Goal: Navigation & Orientation: Find specific page/section

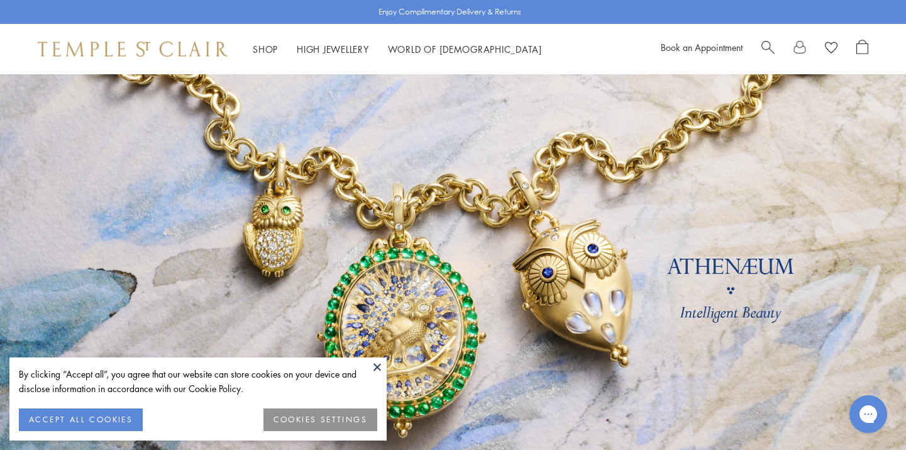
click at [378, 362] on button at bounding box center [377, 366] width 19 height 19
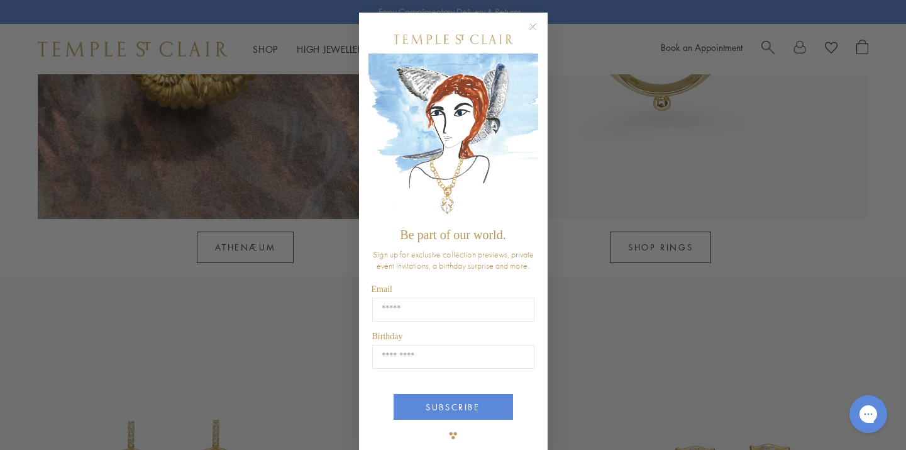
scroll to position [22, 0]
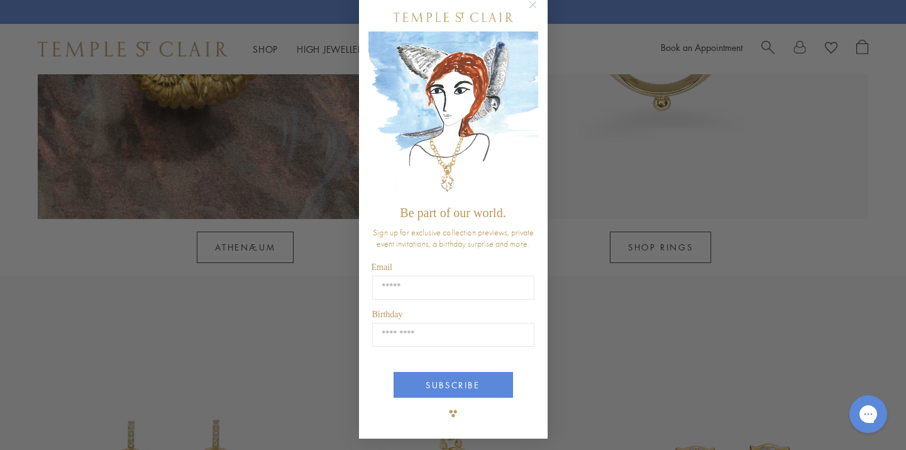
click at [534, 4] on circle "Close dialog" at bounding box center [532, 4] width 15 height 15
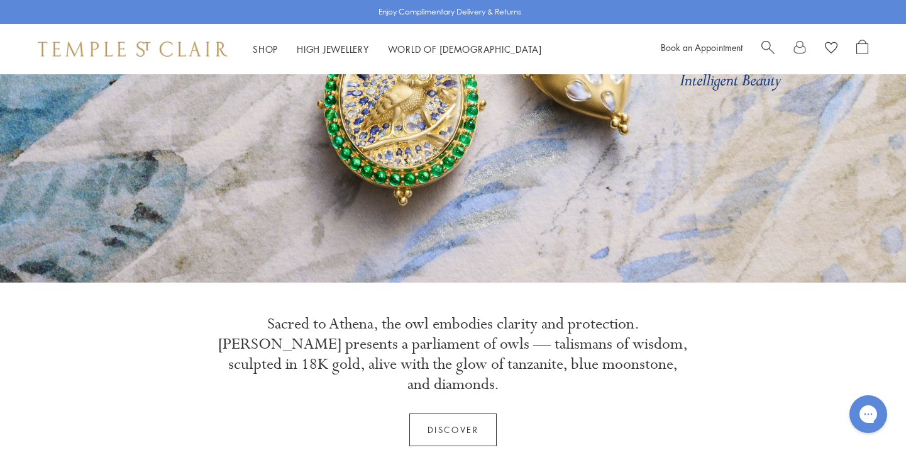
scroll to position [0, 0]
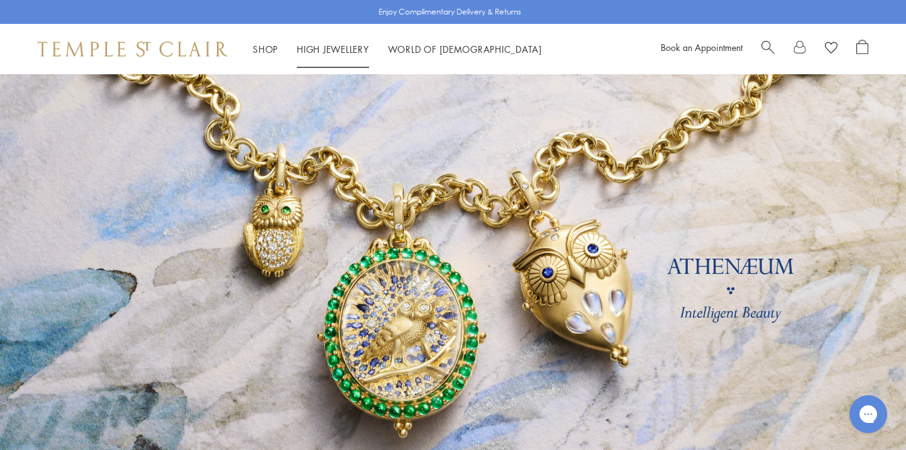
click at [311, 50] on link "High Jewellery High Jewellery" at bounding box center [333, 49] width 72 height 13
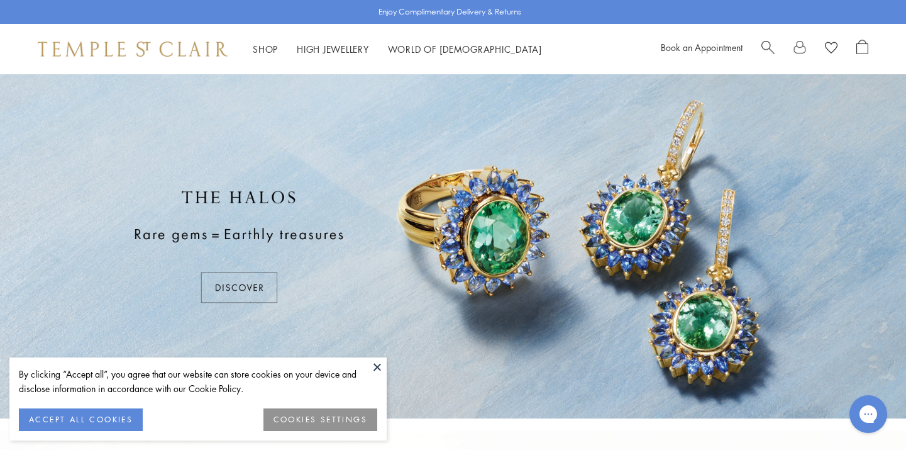
scroll to position [189, 0]
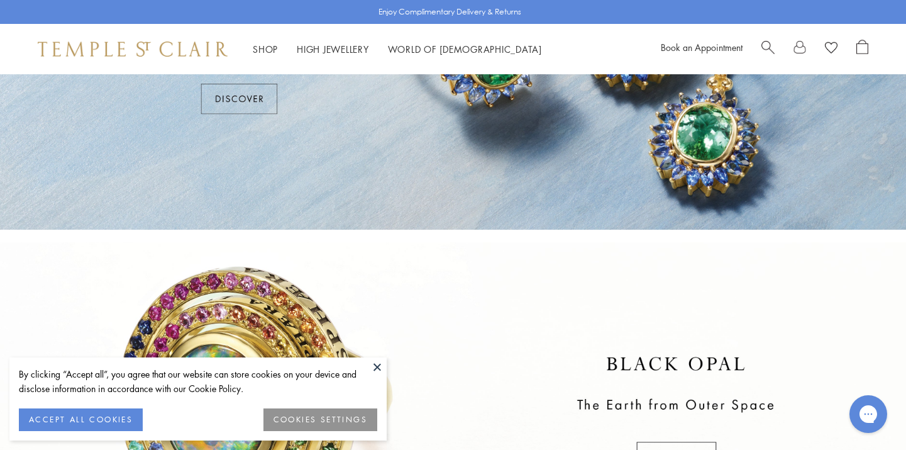
click at [379, 370] on button at bounding box center [377, 366] width 19 height 19
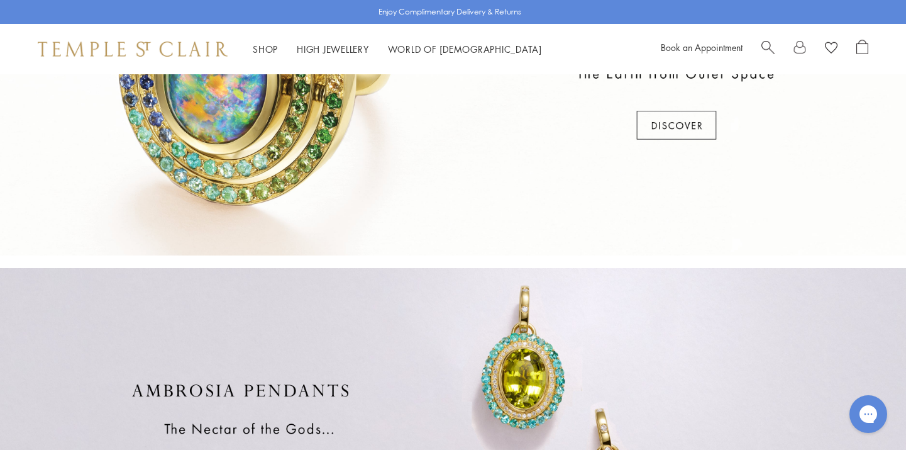
scroll to position [0, 0]
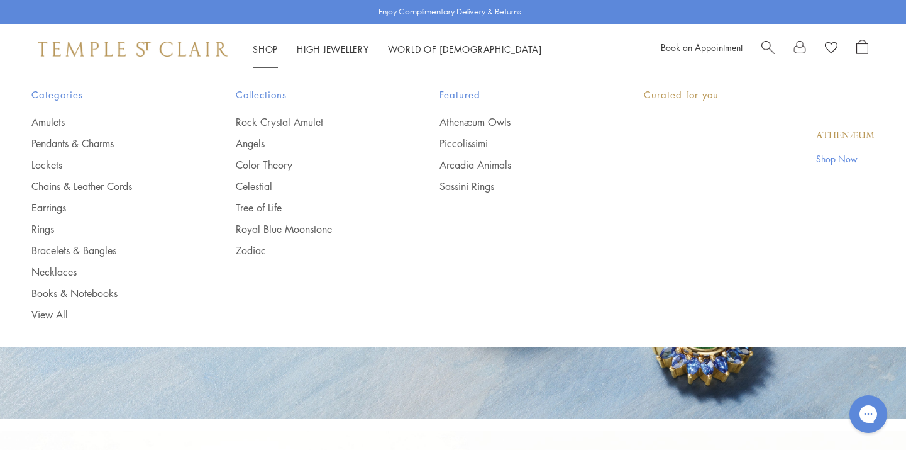
click at [259, 50] on link "Shop Shop" at bounding box center [265, 49] width 25 height 13
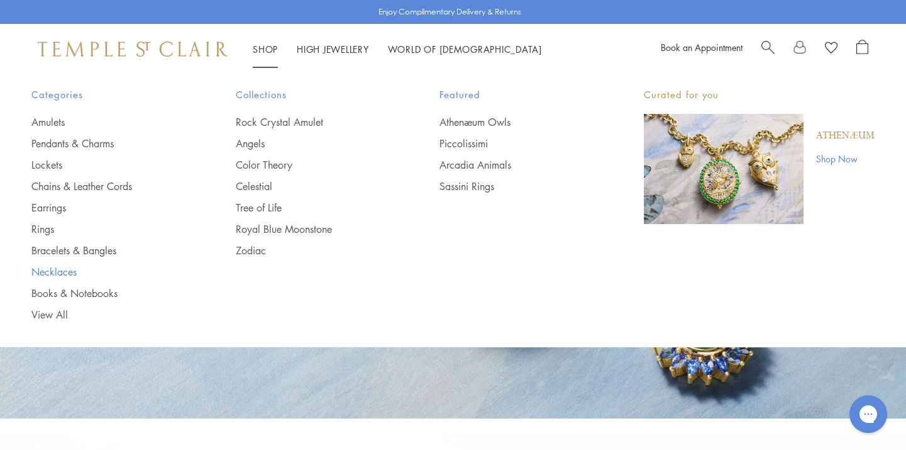
click at [52, 272] on link "Necklaces" at bounding box center [108, 272] width 154 height 14
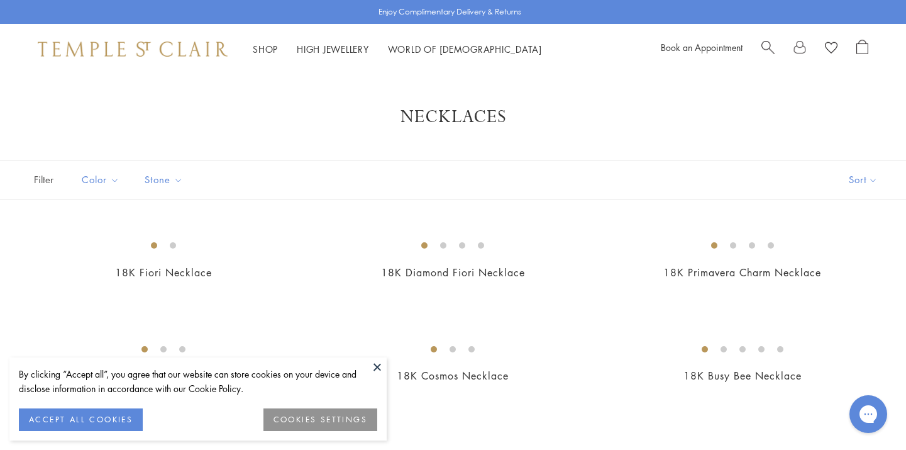
click at [119, 416] on button "ACCEPT ALL COOKIES" at bounding box center [81, 419] width 124 height 23
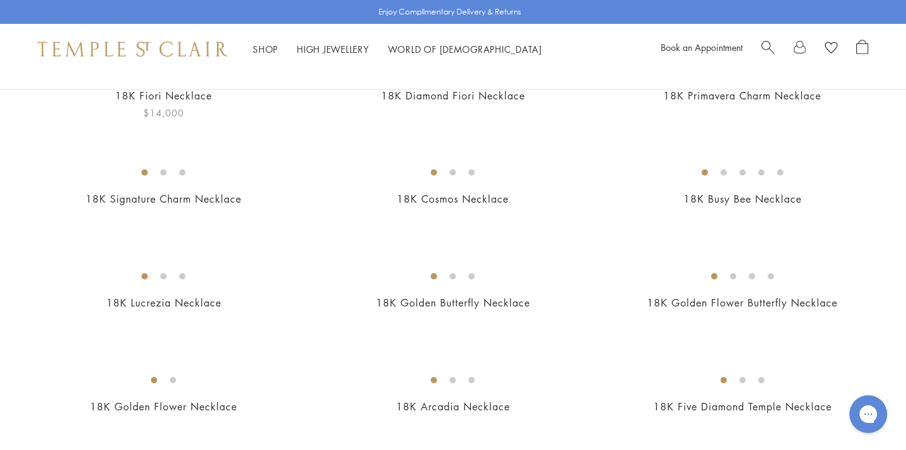
scroll to position [182, 0]
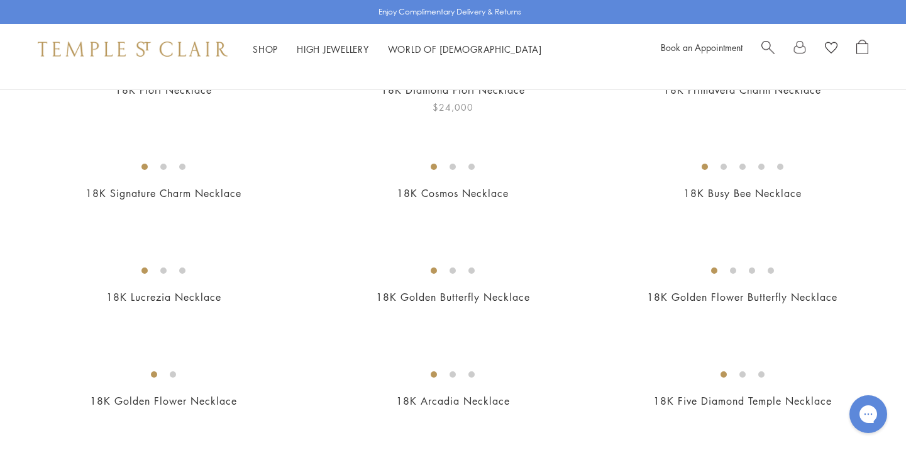
click at [0, 0] on img at bounding box center [0, 0] width 0 height 0
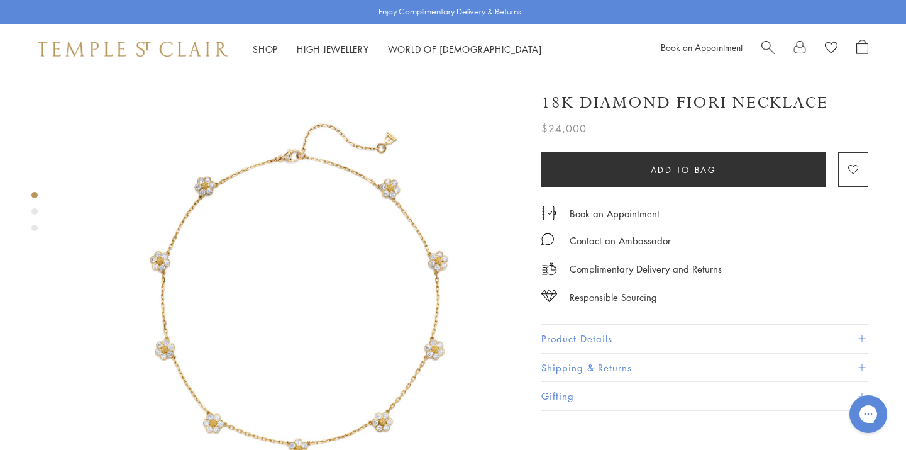
click at [414, 333] on img at bounding box center [293, 304] width 460 height 460
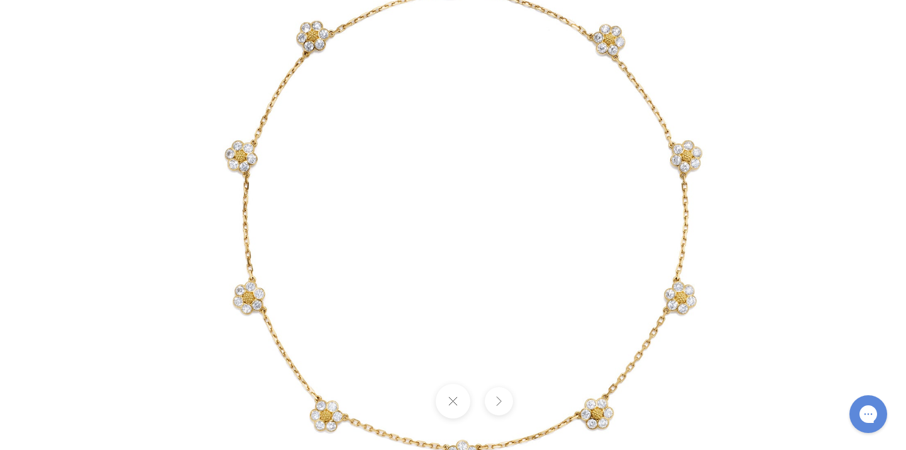
click at [213, 367] on img at bounding box center [454, 225] width 736 height 736
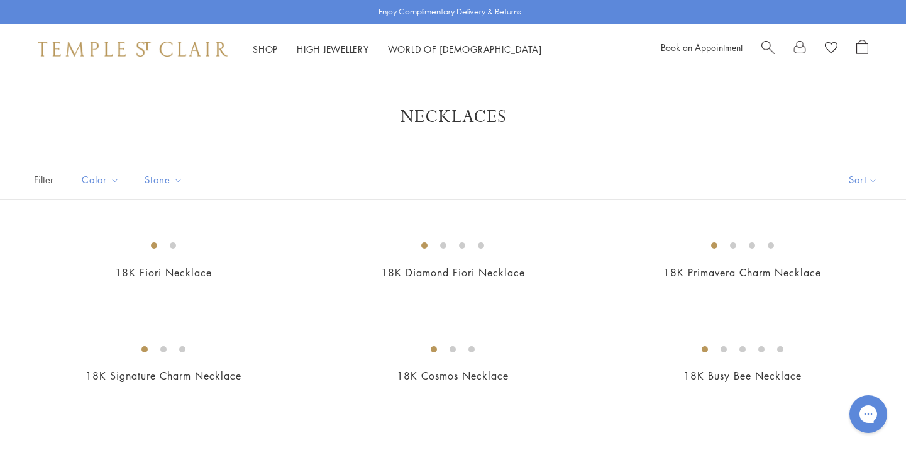
click at [160, 52] on img at bounding box center [133, 49] width 190 height 15
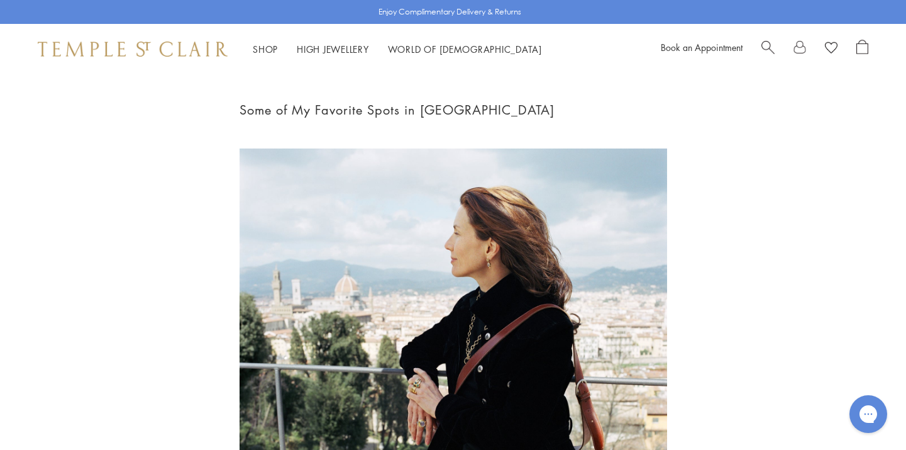
scroll to position [400, 0]
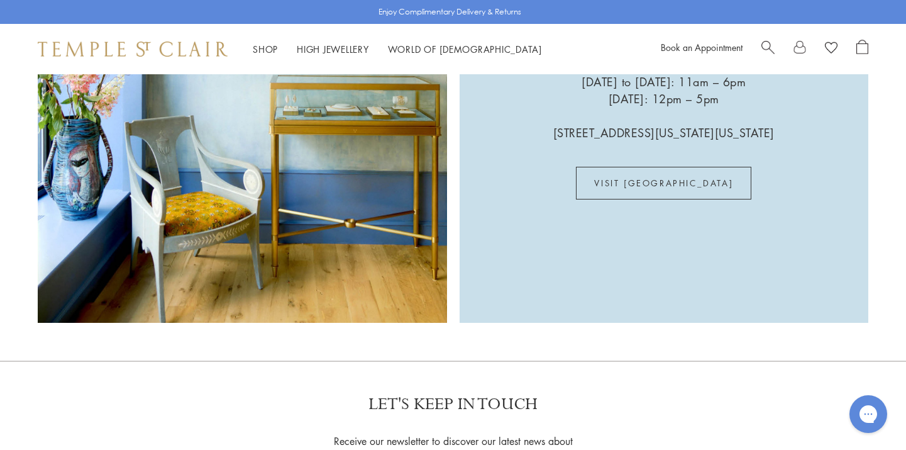
scroll to position [3517, 0]
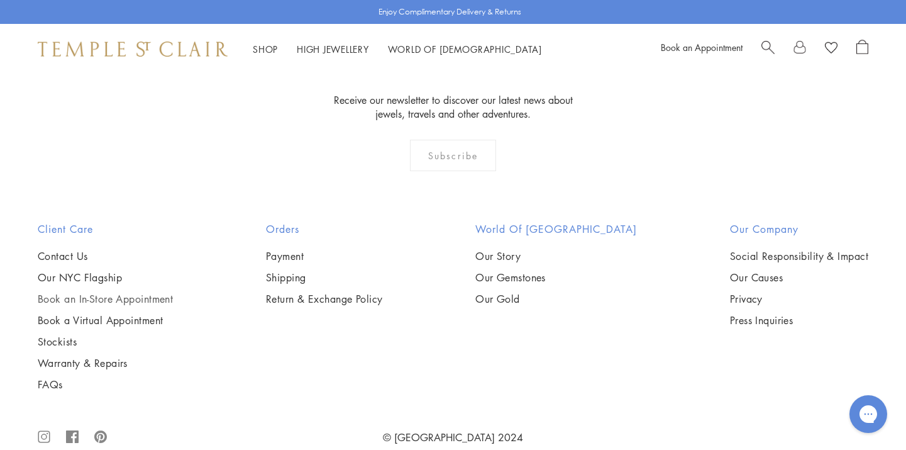
click at [123, 292] on link "Book an In-Store Appointment" at bounding box center [105, 299] width 135 height 14
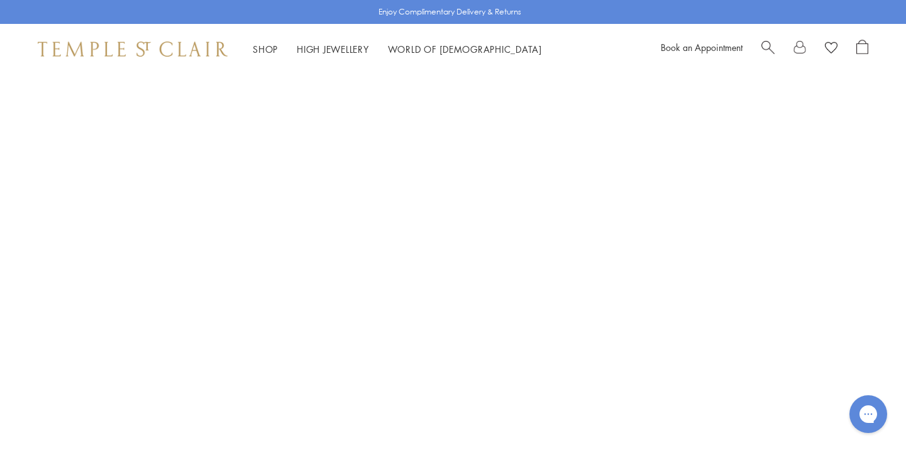
scroll to position [145, 0]
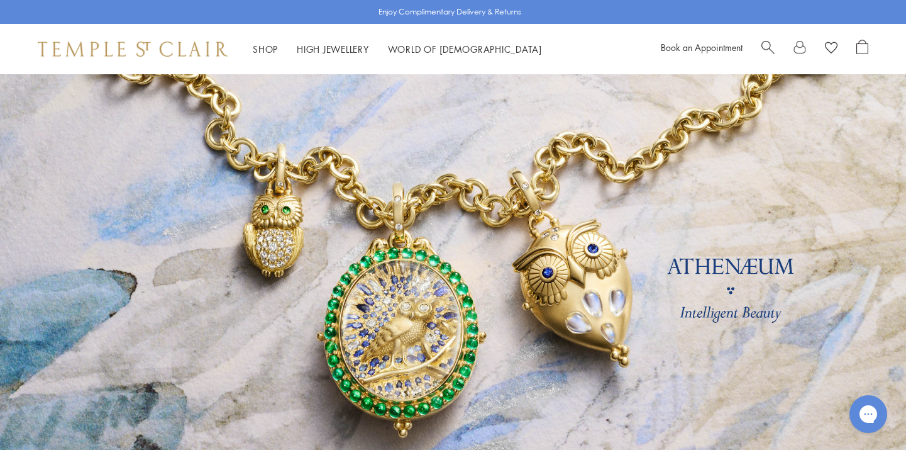
click at [172, 36] on div "Shop Shop Categories Amulets Pendants & Charms Lockets Chains & Leather Cords E…" at bounding box center [453, 49] width 906 height 50
click at [191, 53] on img at bounding box center [133, 49] width 190 height 15
click at [91, 50] on img at bounding box center [133, 49] width 190 height 15
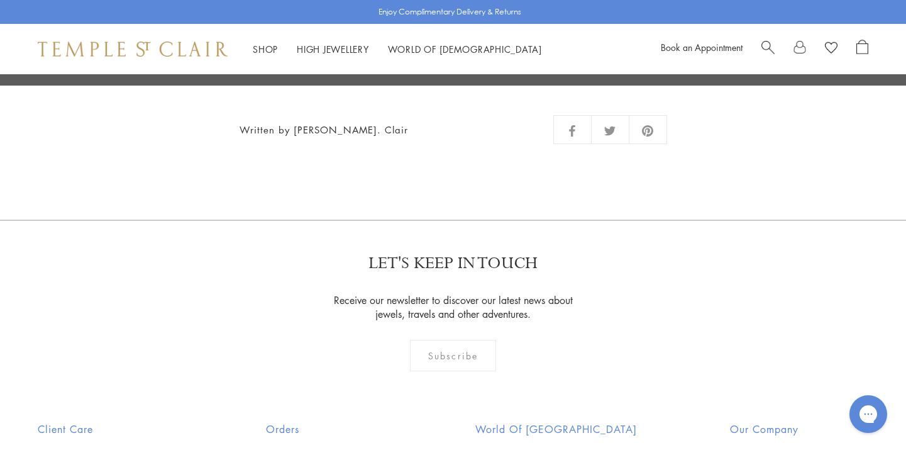
scroll to position [2700, 0]
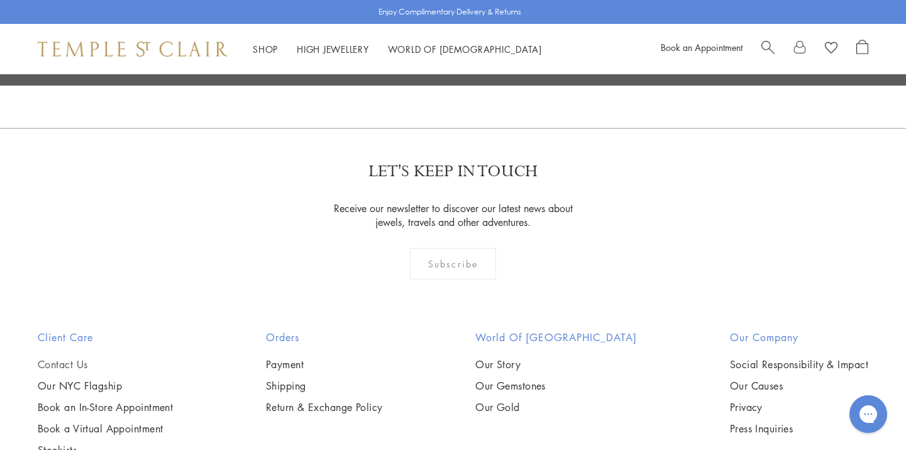
click at [59, 357] on link "Contact Us" at bounding box center [105, 364] width 135 height 14
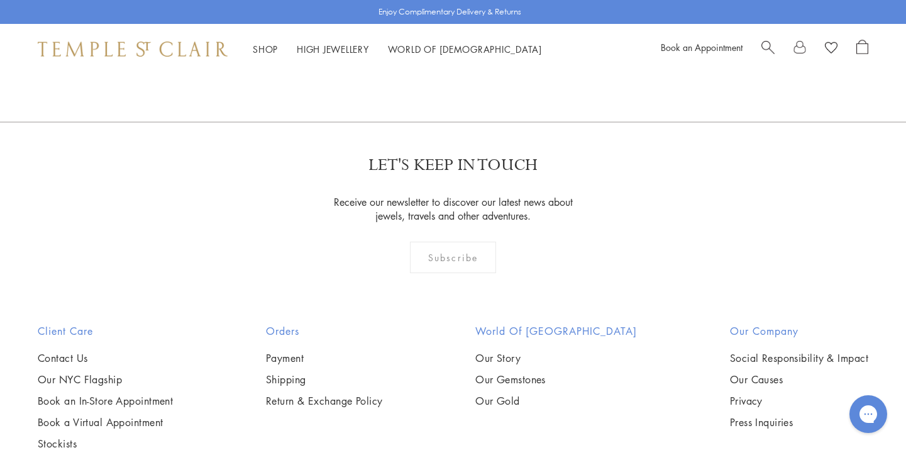
scroll to position [638, 0]
